Goal: Task Accomplishment & Management: Use online tool/utility

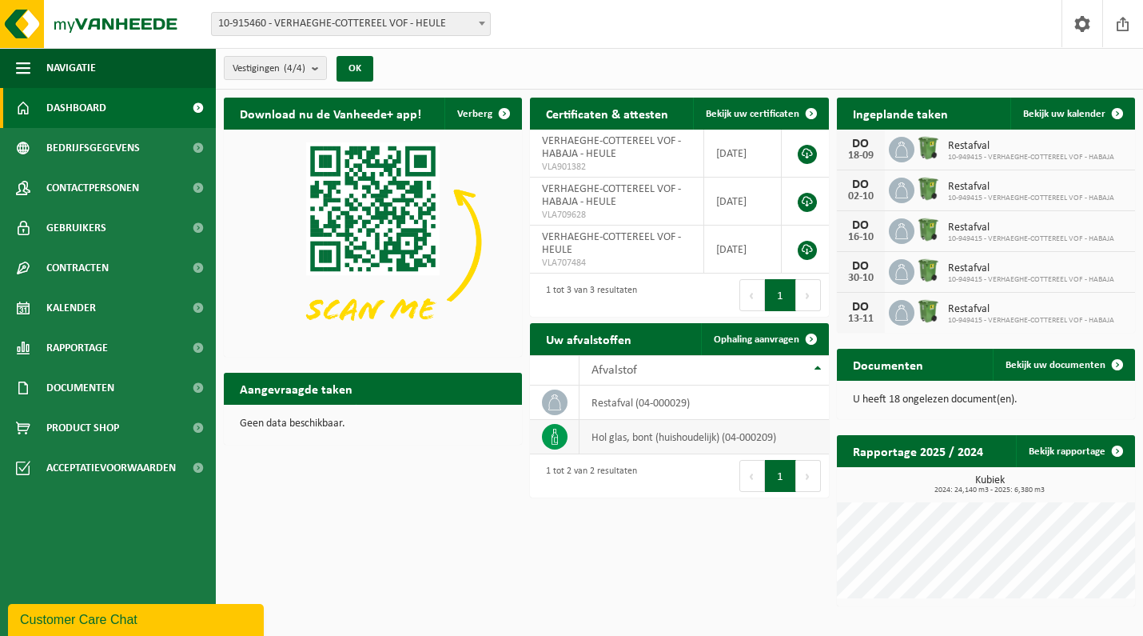
click at [748, 441] on td "hol glas, bont (huishoudelijk) (04-000209)" at bounding box center [704, 437] width 249 height 34
click at [1047, 365] on span "Bekijk uw documenten" at bounding box center [1056, 365] width 100 height 10
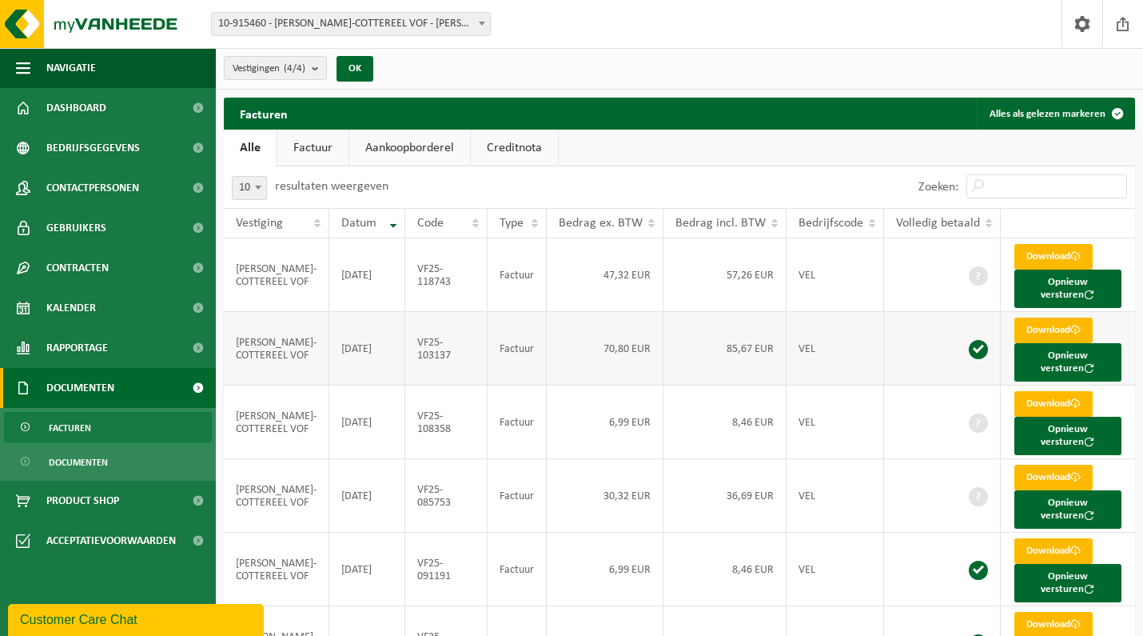
click at [425, 347] on td "VF25-103137" at bounding box center [446, 349] width 82 height 74
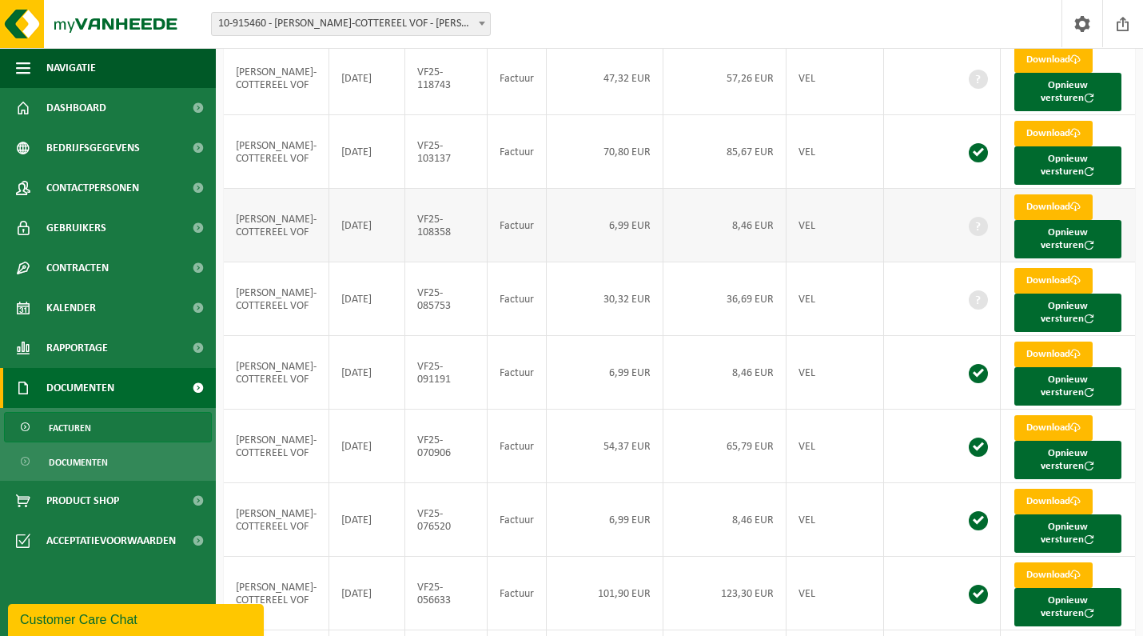
scroll to position [205, 0]
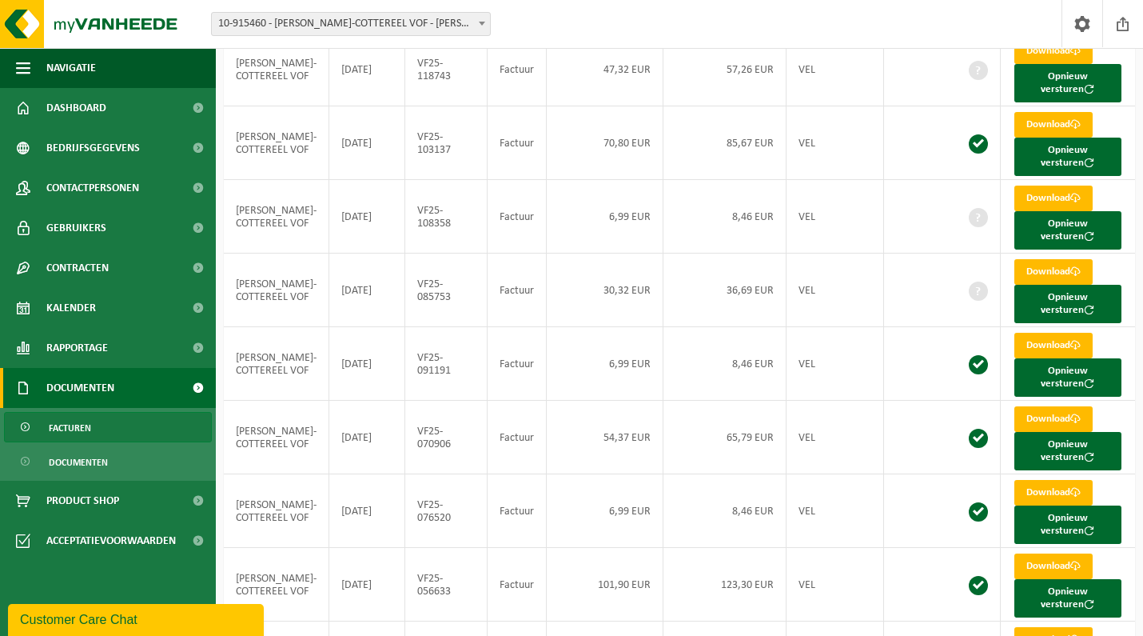
click at [67, 432] on span "Facturen" at bounding box center [70, 428] width 42 height 30
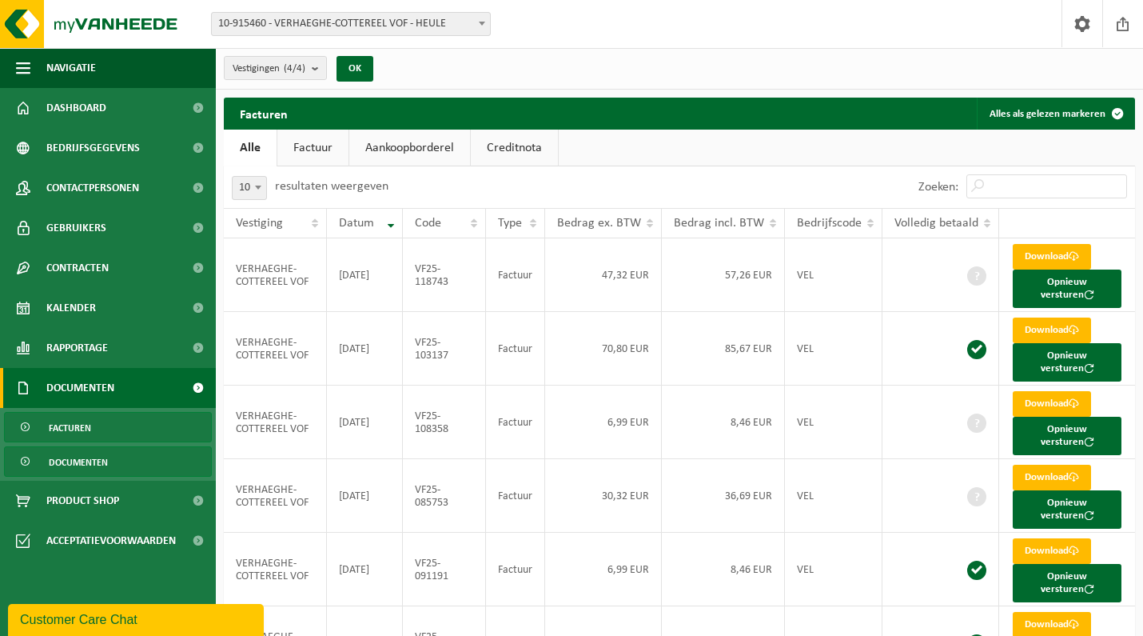
click at [90, 463] on span "Documenten" at bounding box center [78, 462] width 59 height 30
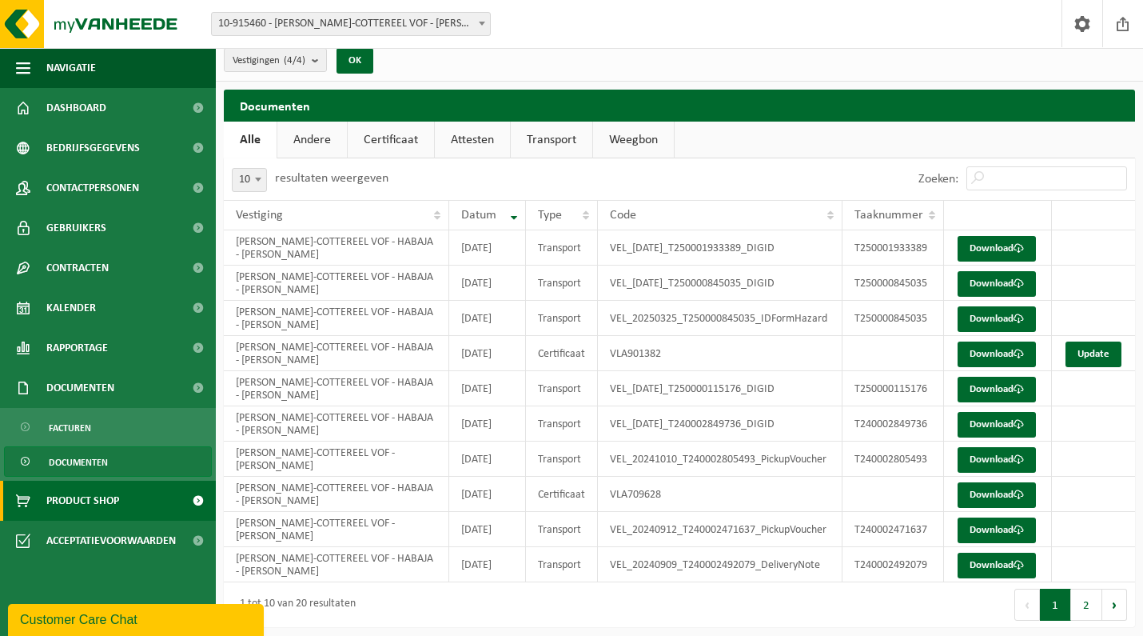
scroll to position [10, 0]
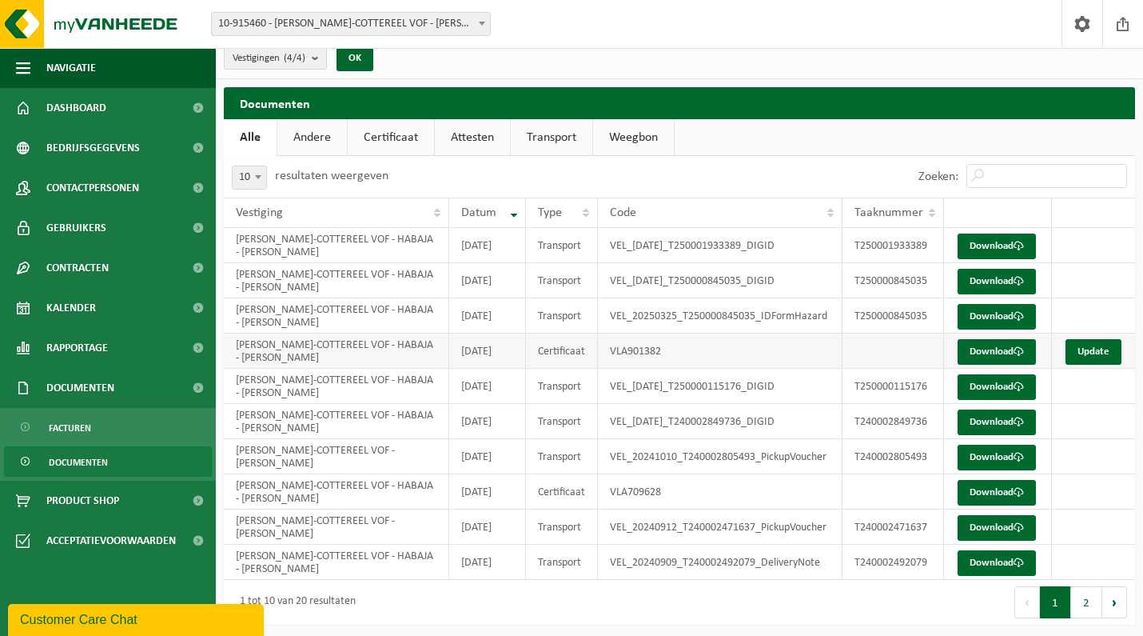
click at [648, 369] on td "VLA901382" at bounding box center [720, 350] width 245 height 35
click at [1096, 365] on link "Update" at bounding box center [1094, 352] width 56 height 26
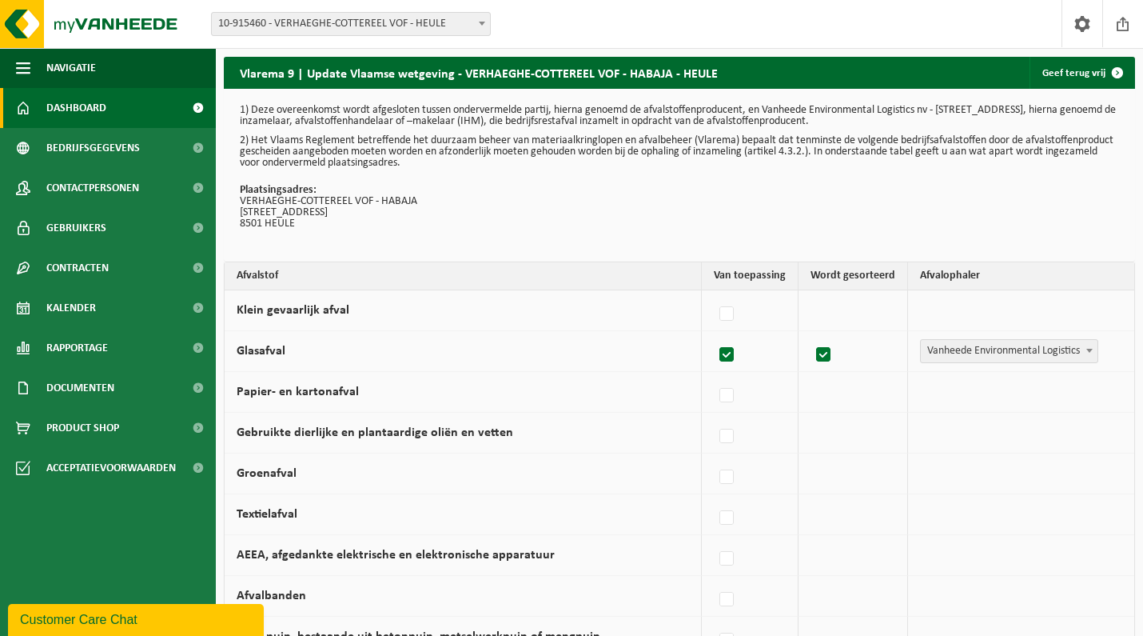
click at [98, 117] on span "Dashboard" at bounding box center [76, 108] width 60 height 40
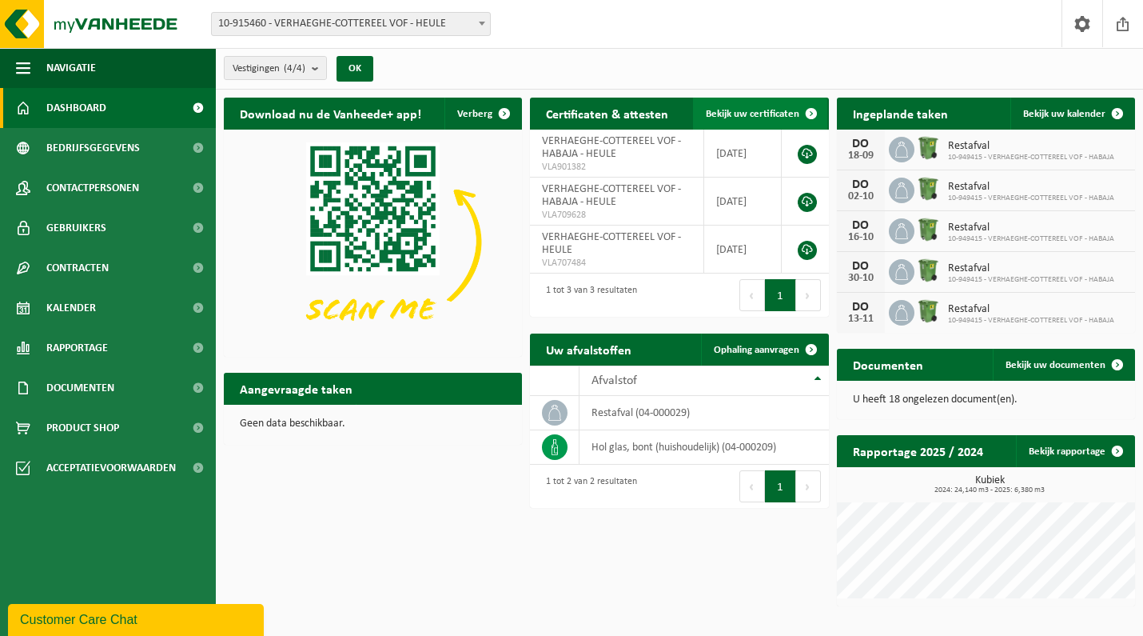
click at [745, 111] on span "Bekijk uw certificaten" at bounding box center [753, 114] width 94 height 10
click at [1065, 115] on span "Bekijk uw kalender" at bounding box center [1064, 114] width 82 height 10
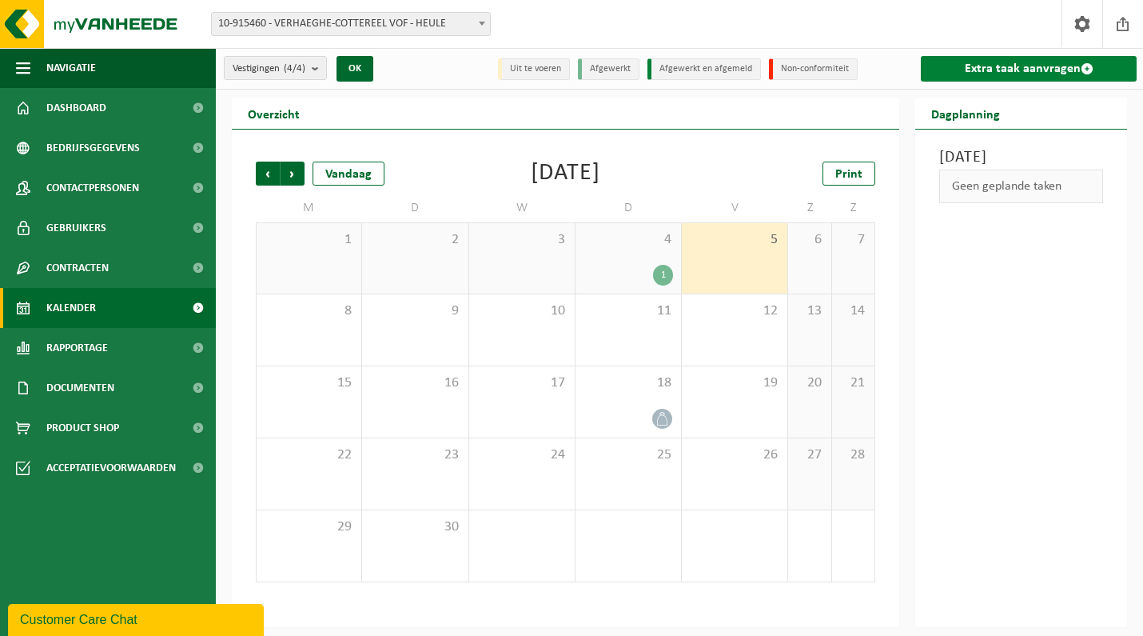
click at [1039, 67] on link "Extra taak aanvragen" at bounding box center [1029, 69] width 216 height 26
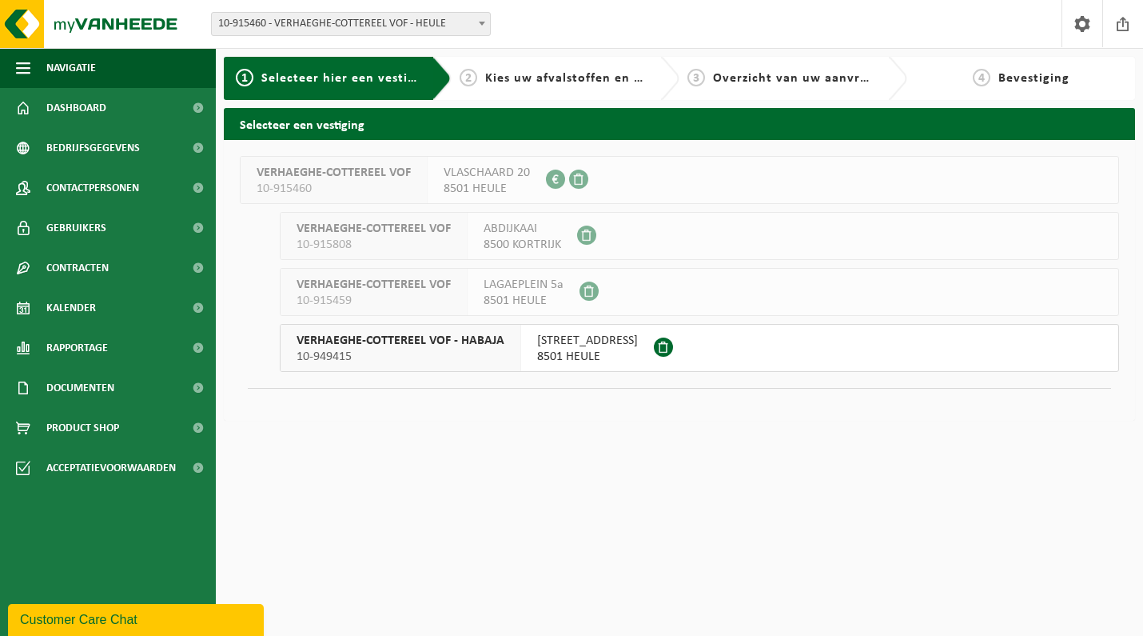
click at [471, 355] on span "10-949415" at bounding box center [401, 357] width 208 height 16
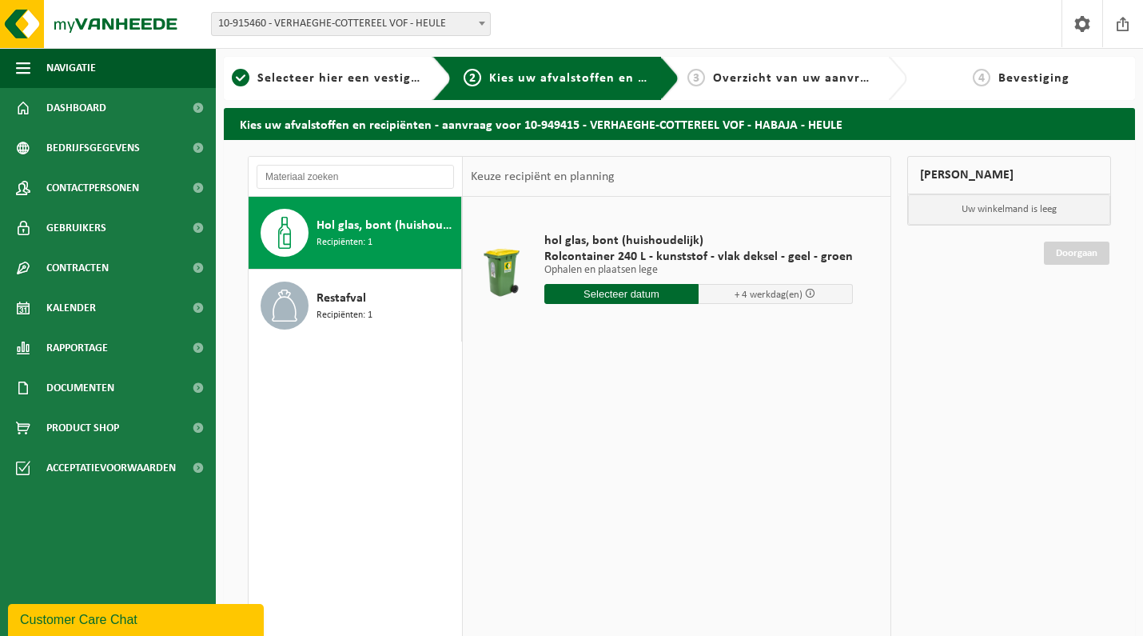
click at [373, 233] on span "Hol glas, bont (huishoudelijk)" at bounding box center [387, 225] width 141 height 19
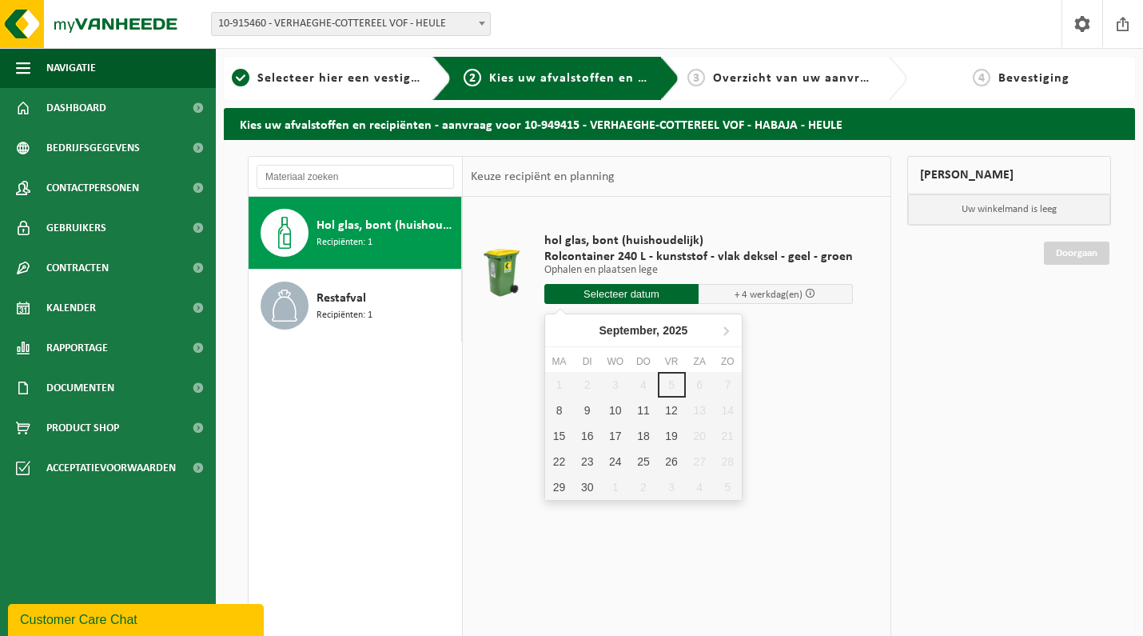
click at [627, 293] on input "text" at bounding box center [622, 294] width 154 height 20
click at [556, 409] on div "8" at bounding box center [559, 410] width 28 height 26
type input "Van [DATE]"
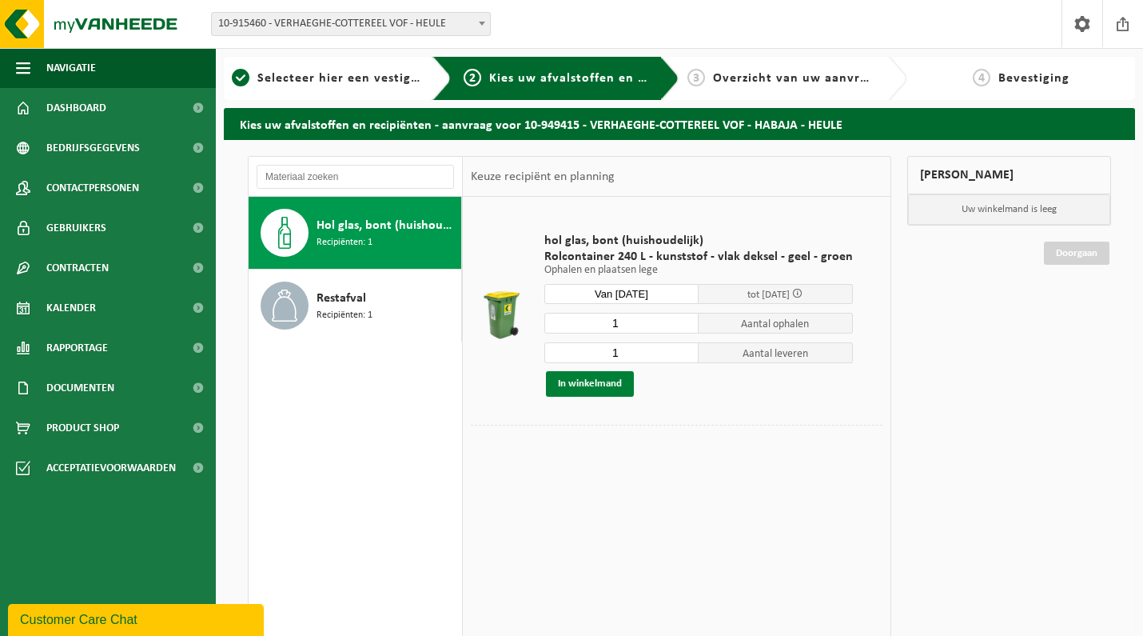
click at [586, 389] on button "In winkelmand" at bounding box center [590, 384] width 88 height 26
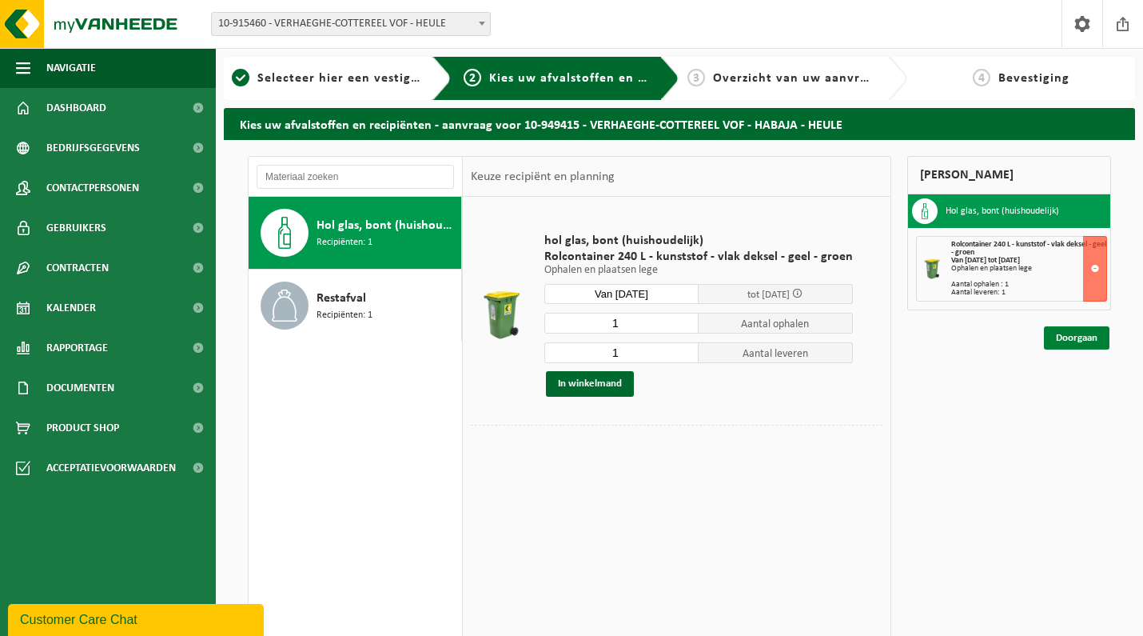
click at [1066, 338] on link "Doorgaan" at bounding box center [1077, 337] width 66 height 23
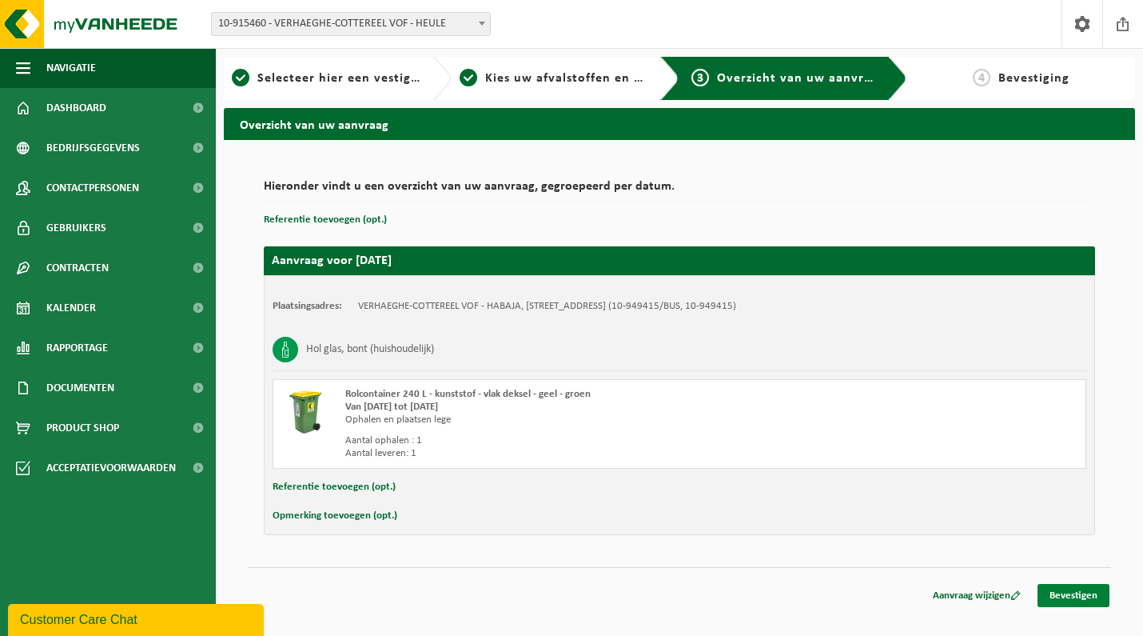
click at [1079, 592] on link "Bevestigen" at bounding box center [1074, 595] width 72 height 23
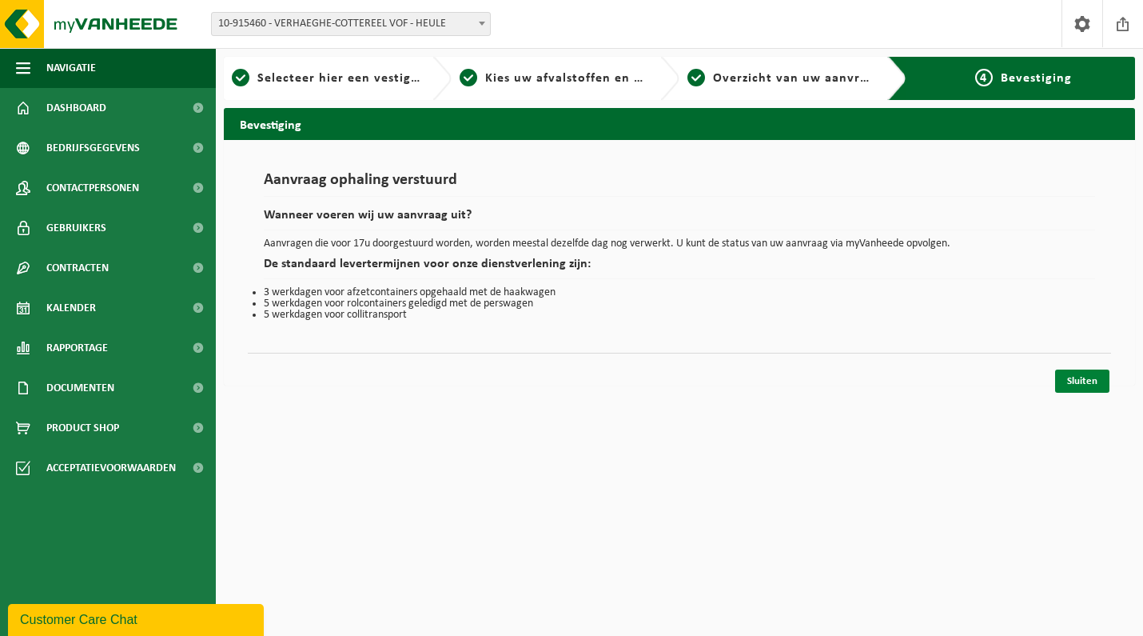
click at [1089, 382] on link "Sluiten" at bounding box center [1082, 380] width 54 height 23
